Goal: Information Seeking & Learning: Learn about a topic

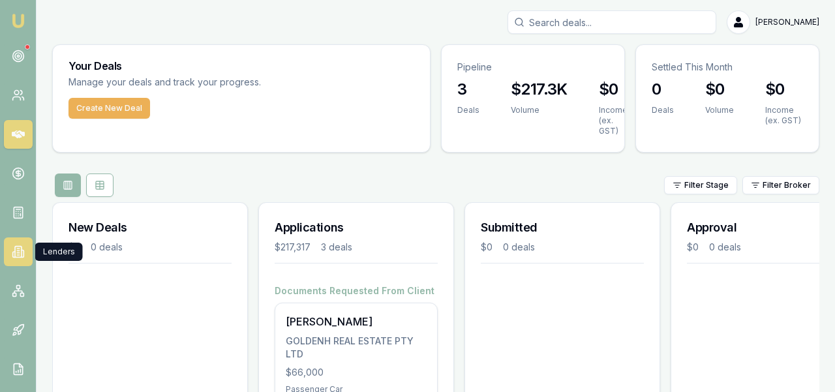
click at [22, 263] on link at bounding box center [18, 251] width 29 height 29
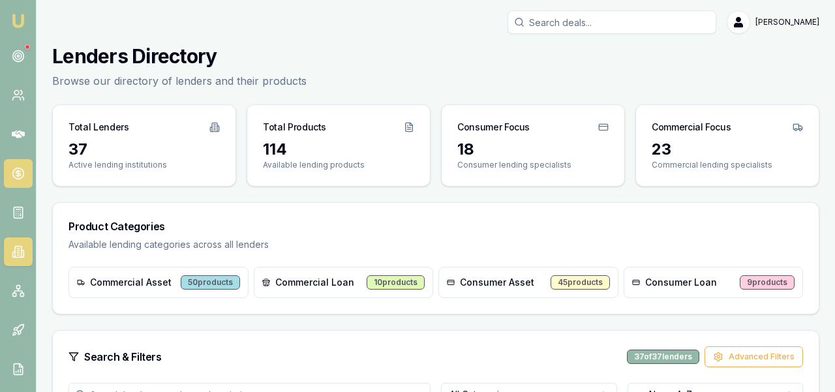
click at [22, 168] on icon at bounding box center [18, 173] width 13 height 13
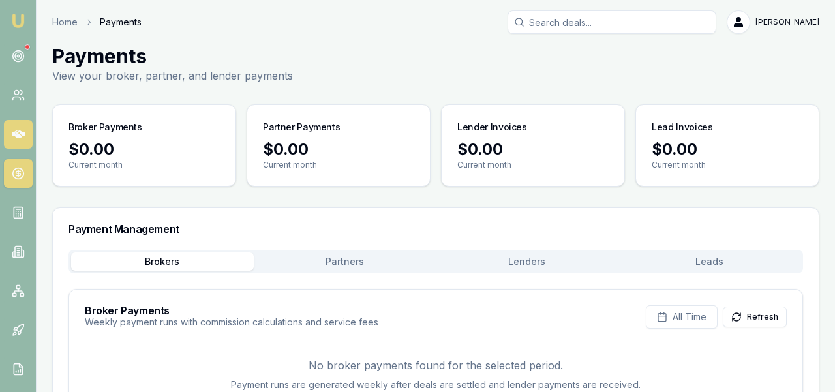
click at [17, 130] on icon at bounding box center [18, 134] width 13 height 13
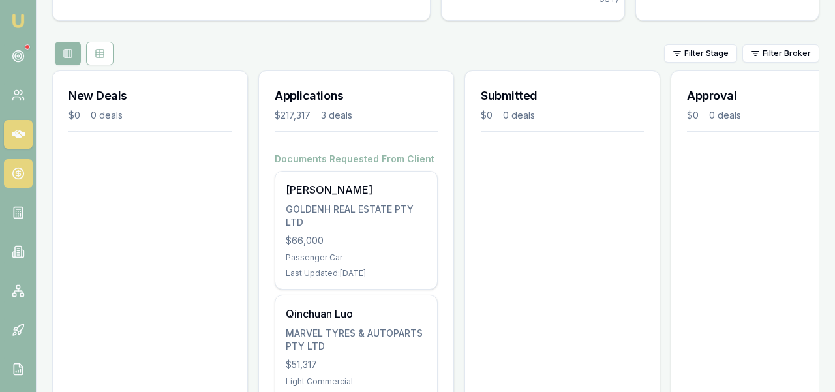
scroll to position [181, 0]
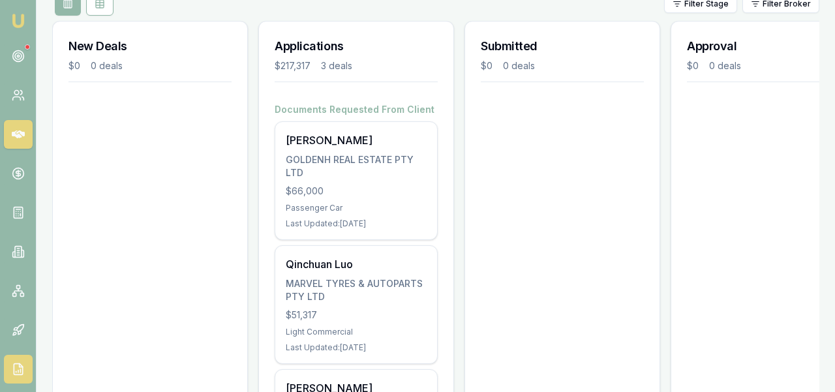
click at [12, 360] on link at bounding box center [18, 369] width 29 height 29
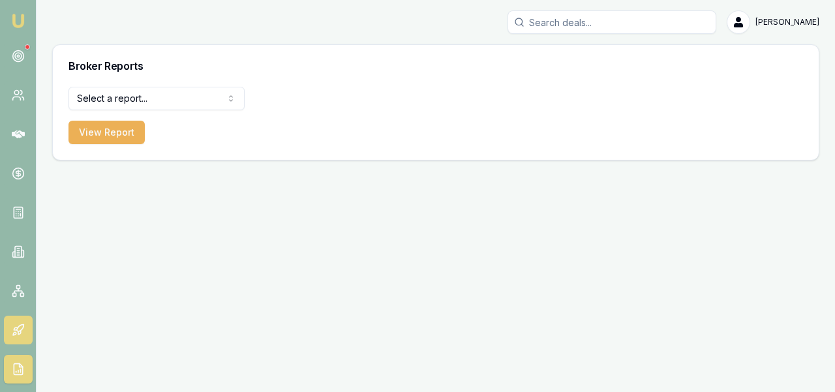
click at [22, 336] on icon at bounding box center [18, 329] width 13 height 13
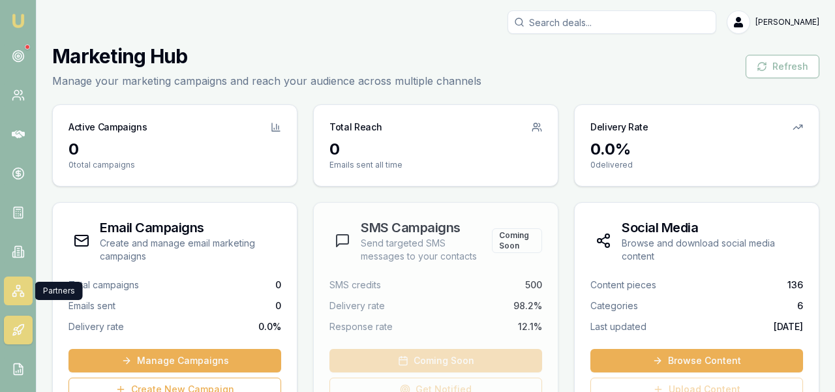
click at [17, 295] on icon at bounding box center [18, 290] width 13 height 13
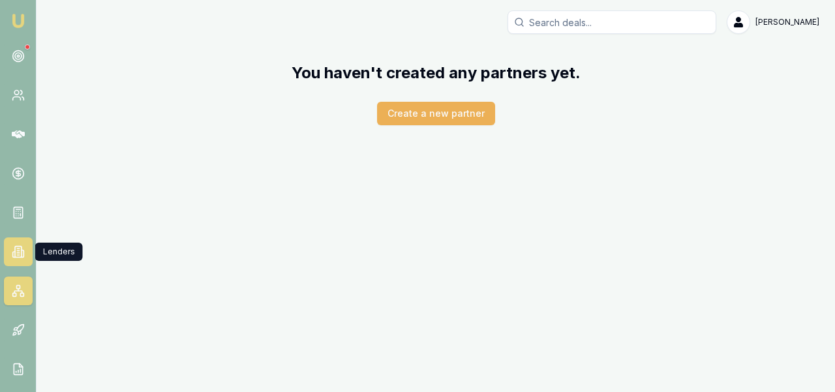
click at [20, 260] on link at bounding box center [18, 251] width 29 height 29
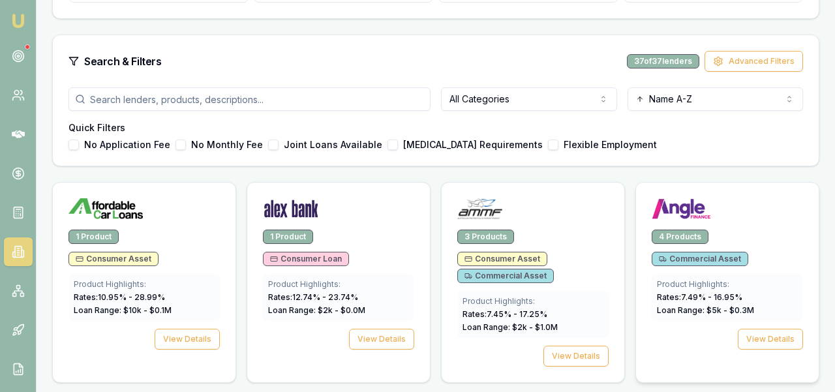
scroll to position [321, 0]
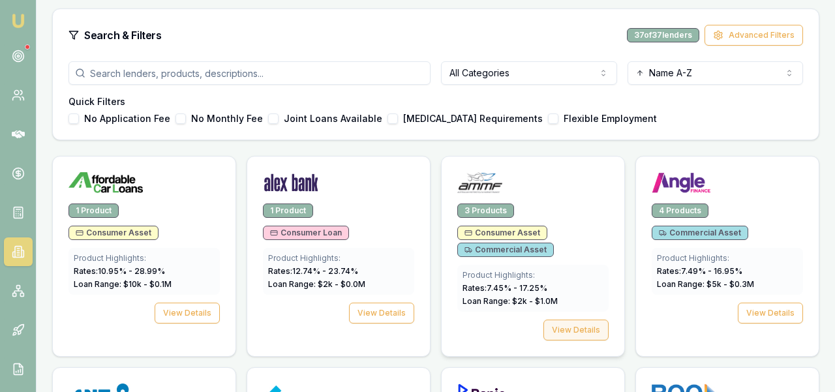
click at [597, 336] on button "View Details" at bounding box center [575, 330] width 65 height 21
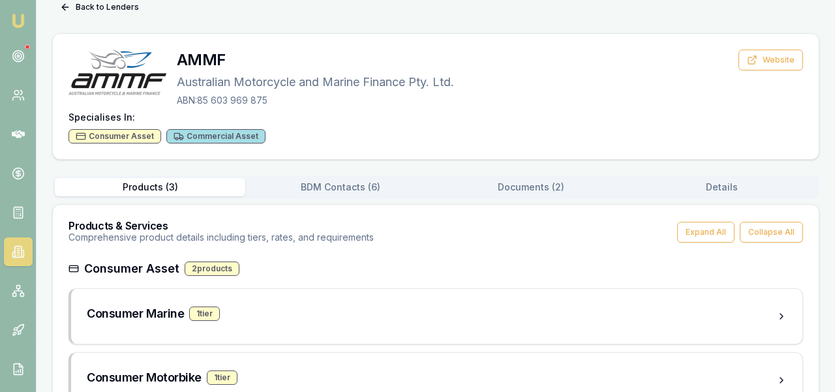
scroll to position [61, 0]
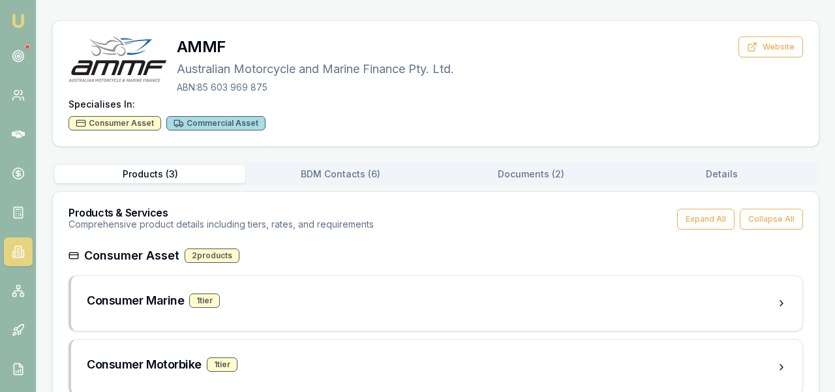
click at [488, 169] on button "Documents ( 2 )" at bounding box center [531, 174] width 190 height 18
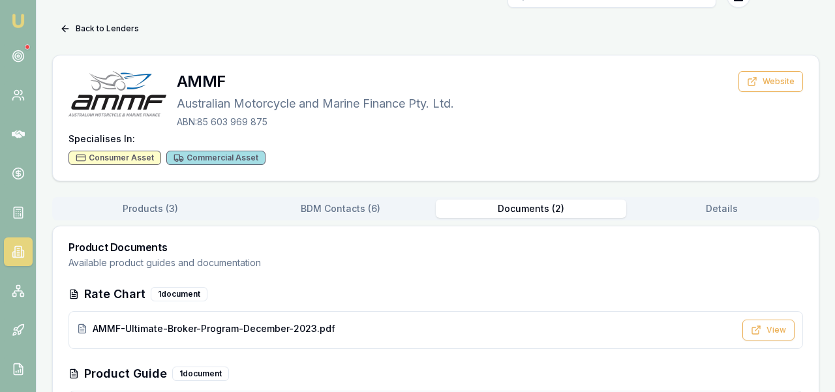
scroll to position [24, 0]
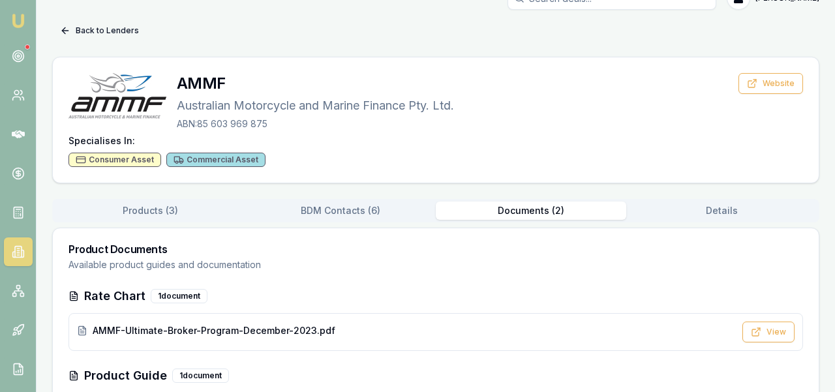
click at [85, 35] on button "Back to Lenders" at bounding box center [99, 30] width 95 height 21
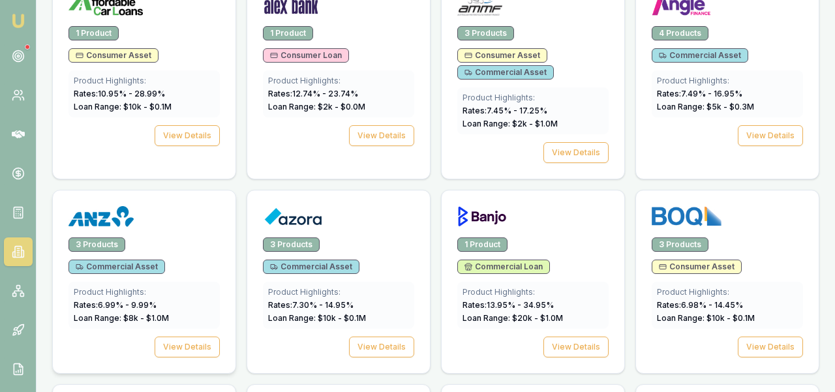
scroll to position [416, 0]
